Goal: Check status

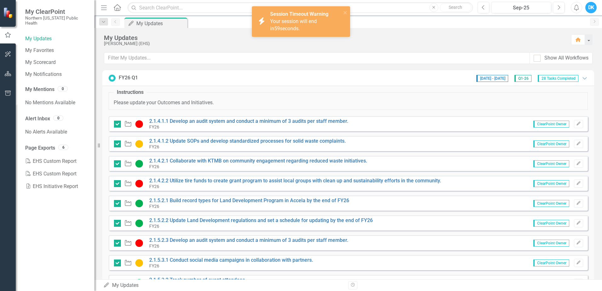
scroll to position [95, 0]
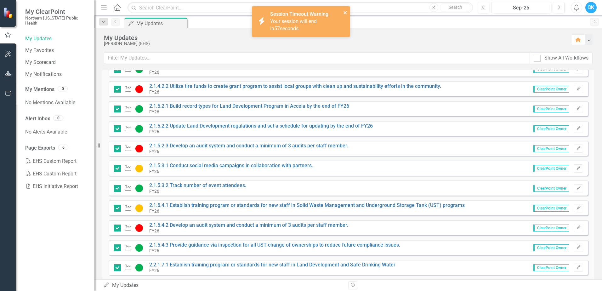
click at [345, 13] on icon "close" at bounding box center [345, 12] width 3 height 3
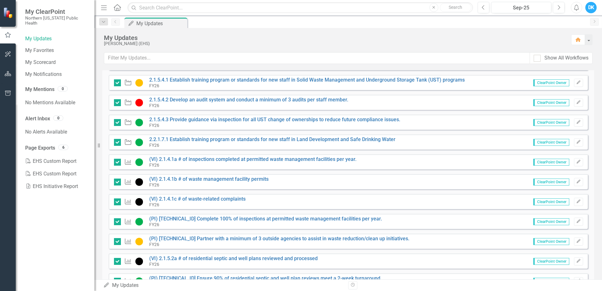
scroll to position [221, 0]
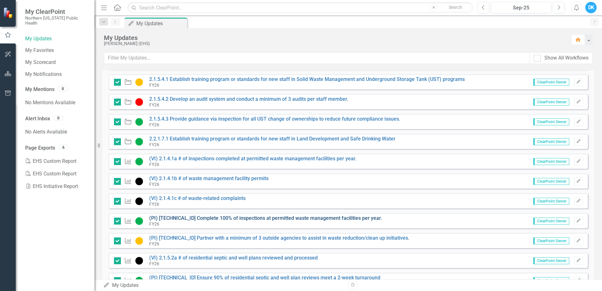
click at [313, 216] on link "(PI) [TECHNICAL_ID] Complete 100% of inspections at permitted waste management …" at bounding box center [265, 218] width 233 height 6
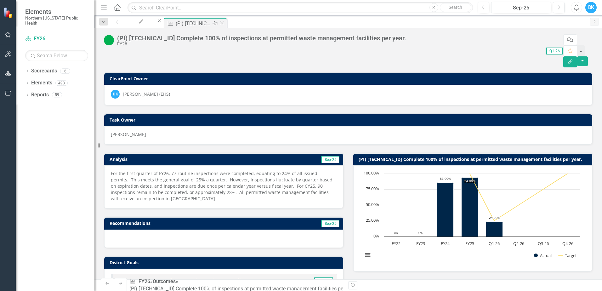
click at [224, 24] on icon at bounding box center [222, 22] width 3 height 3
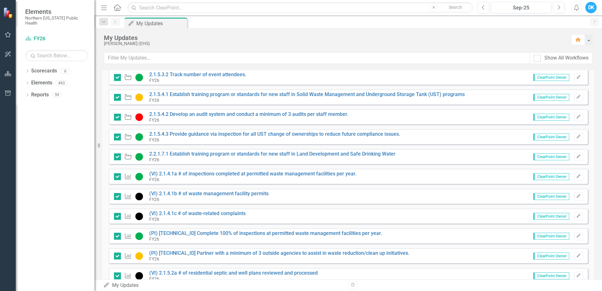
scroll to position [221, 0]
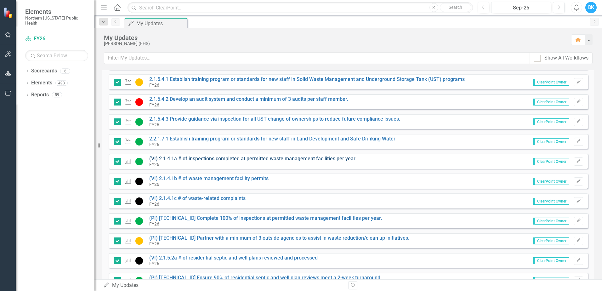
click at [314, 158] on link "(VI) 2.1.4.1a # of inspections completed at permitted waste management faciliti…" at bounding box center [252, 159] width 207 height 6
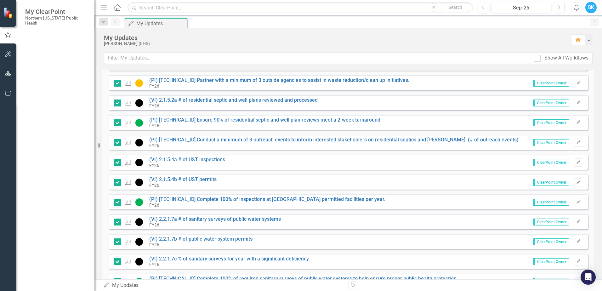
scroll to position [407, 0]
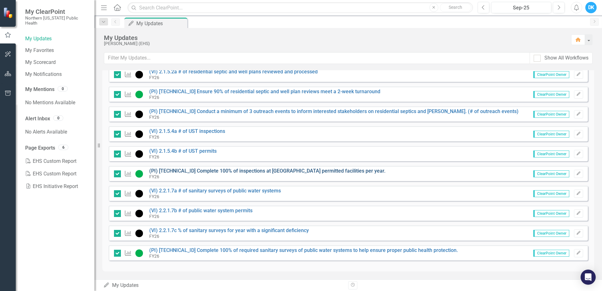
click at [293, 172] on link "(PI) [TECHNICAL_ID] Complete 100% of inspections at [GEOGRAPHIC_DATA] permitted…" at bounding box center [267, 171] width 236 height 6
